Goal: Check status: Check status

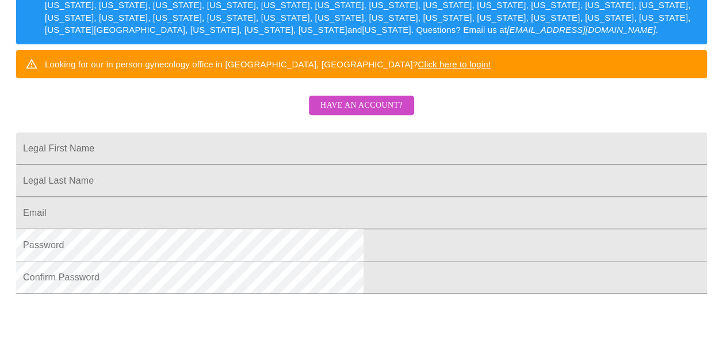
scroll to position [221, 0]
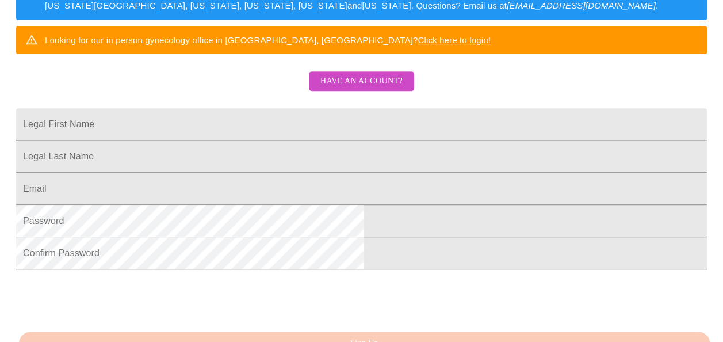
click at [257, 140] on input "Legal First Name" at bounding box center [361, 124] width 691 height 32
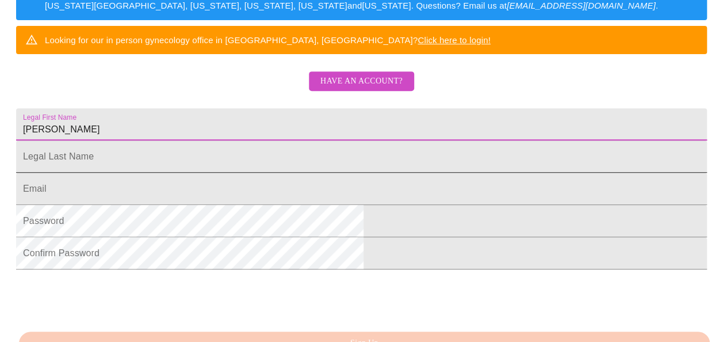
type input "[PERSON_NAME]"
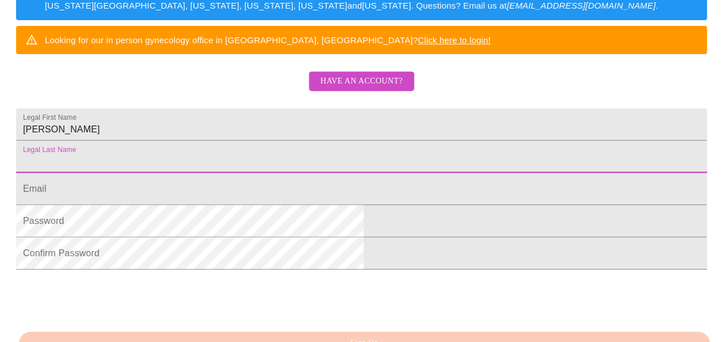
click at [209, 173] on input "Legal First Name" at bounding box center [361, 156] width 691 height 32
type input "[PERSON_NAME]"
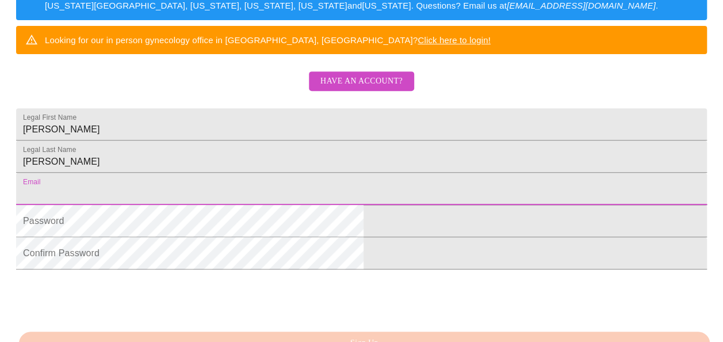
click at [211, 205] on input "Legal First Name" at bounding box center [361, 189] width 691 height 32
type input "[EMAIL_ADDRESS][DOMAIN_NAME]"
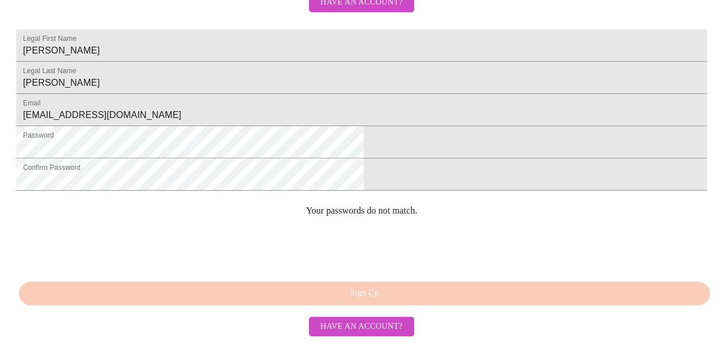
scroll to position [384, 0]
click at [368, 330] on span "Have an account?" at bounding box center [362, 326] width 82 height 14
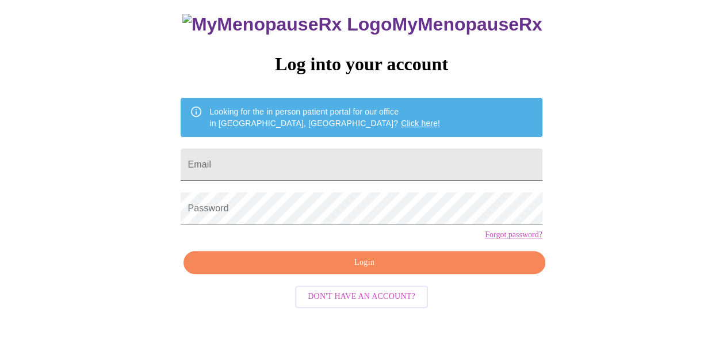
scroll to position [68, 0]
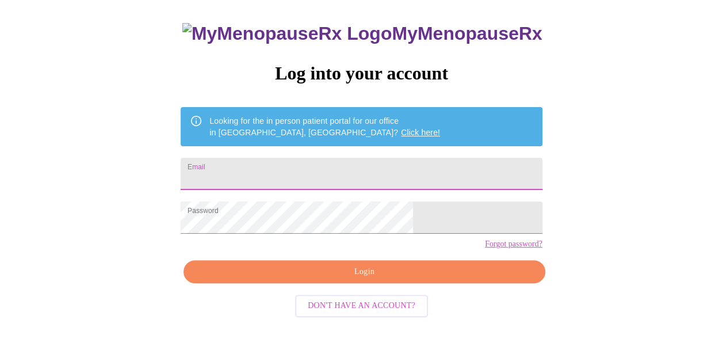
click at [288, 170] on input "Email" at bounding box center [361, 174] width 361 height 32
type input "[EMAIL_ADDRESS][DOMAIN_NAME]"
click at [349, 279] on span "Login" at bounding box center [364, 272] width 335 height 14
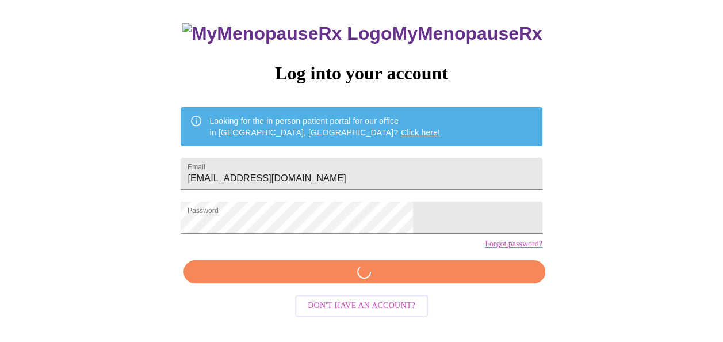
scroll to position [68, 0]
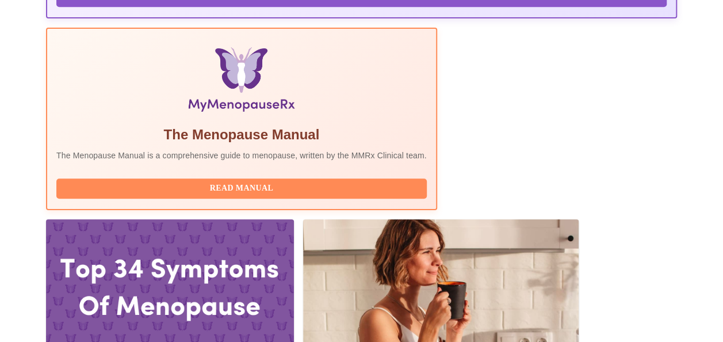
scroll to position [364, 0]
